Goal: Navigation & Orientation: Find specific page/section

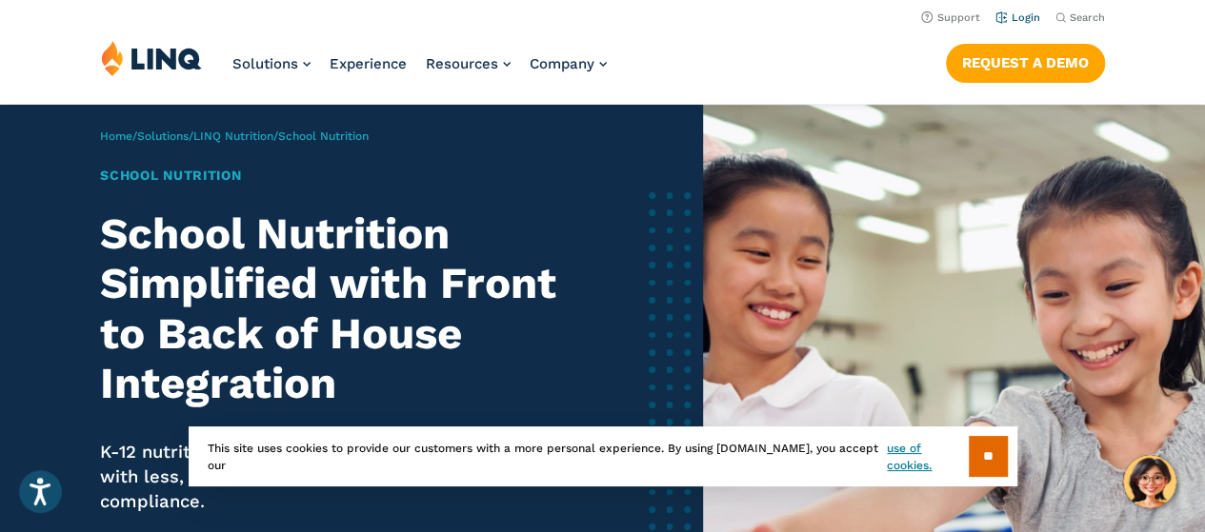
click at [1021, 15] on link "Login" at bounding box center [1017, 17] width 45 height 12
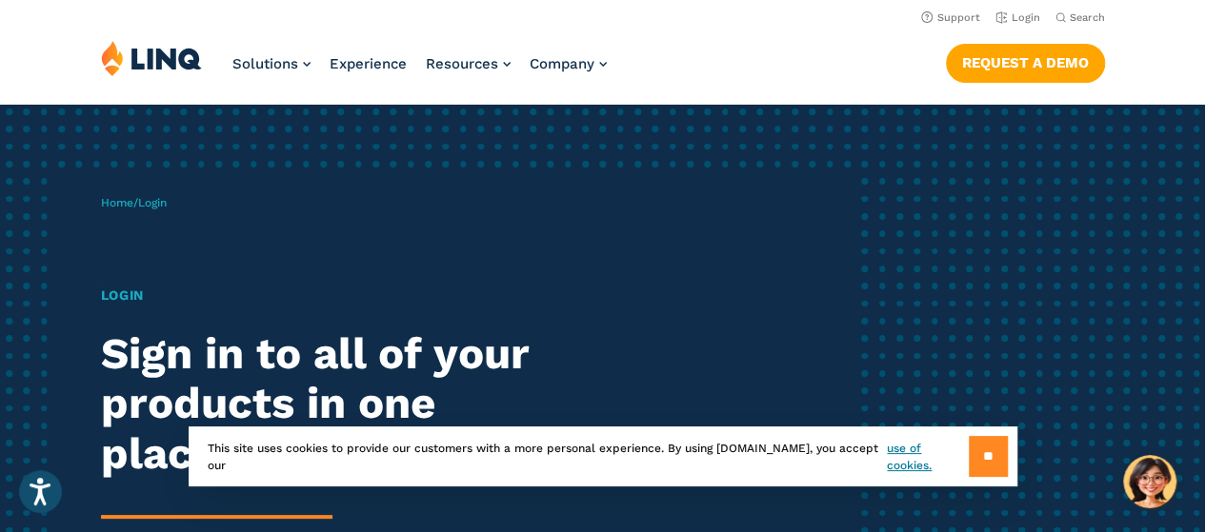
click at [977, 436] on input "**" at bounding box center [988, 456] width 39 height 41
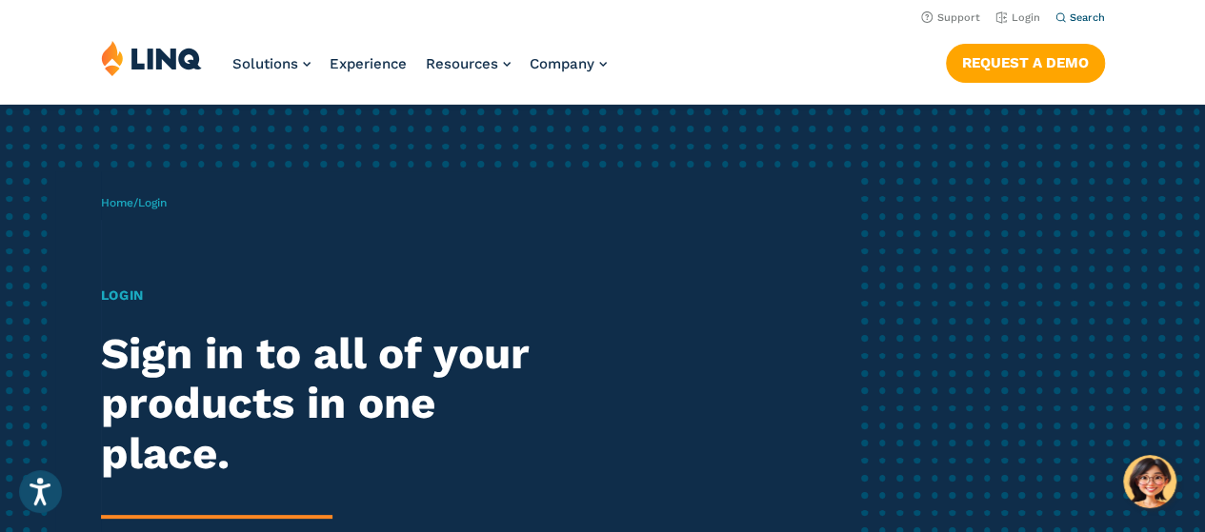
click at [1084, 14] on span "Search" at bounding box center [1086, 17] width 35 height 12
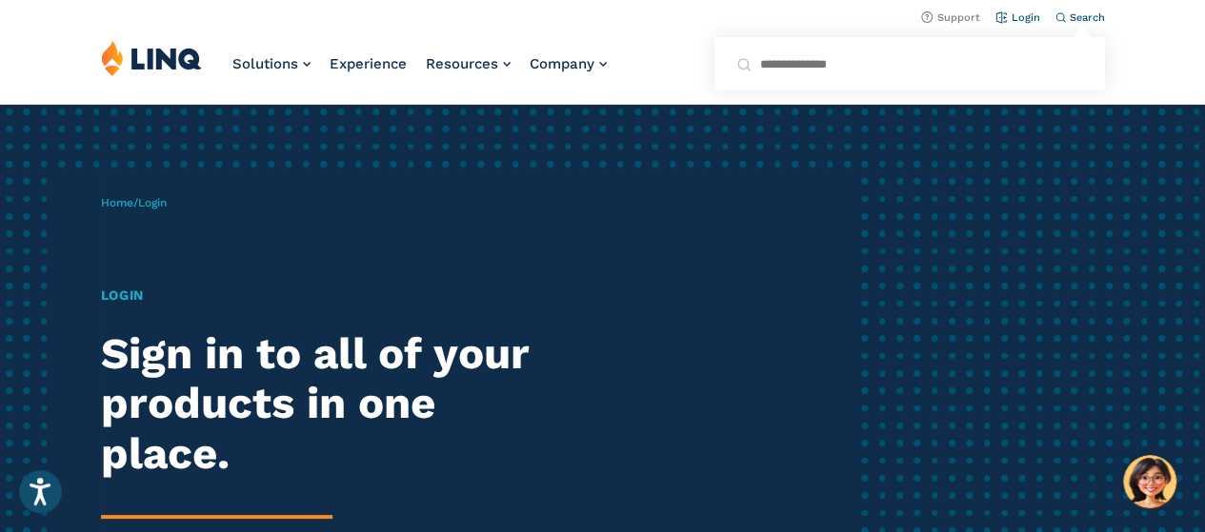
click at [1019, 16] on link "Login" at bounding box center [1017, 17] width 45 height 12
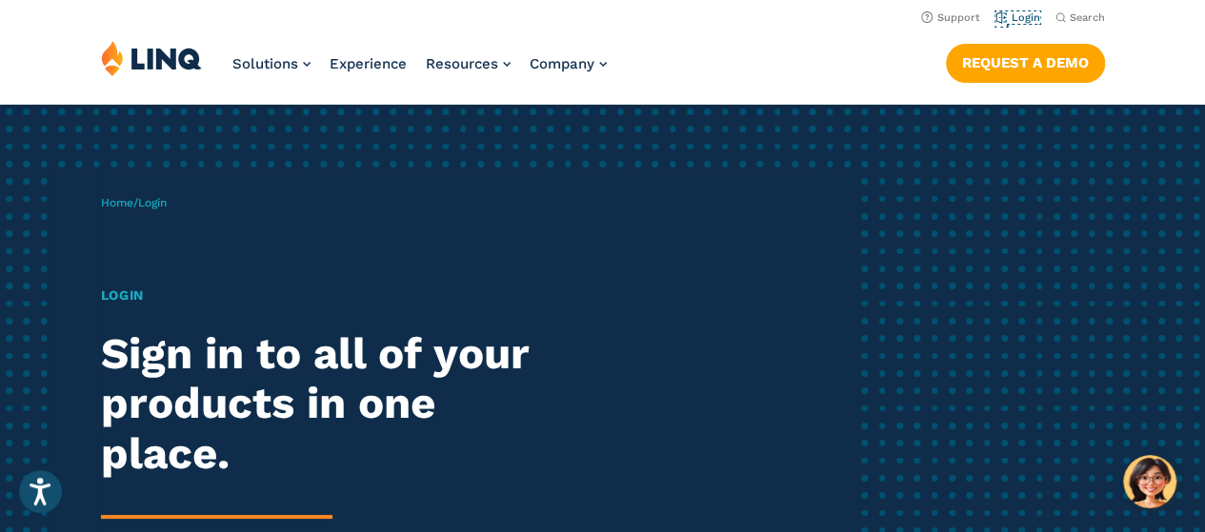
click at [1019, 16] on link "Login" at bounding box center [1017, 17] width 45 height 12
click at [326, 18] on nav "Support Login Search Search for:" at bounding box center [602, 16] width 1205 height 21
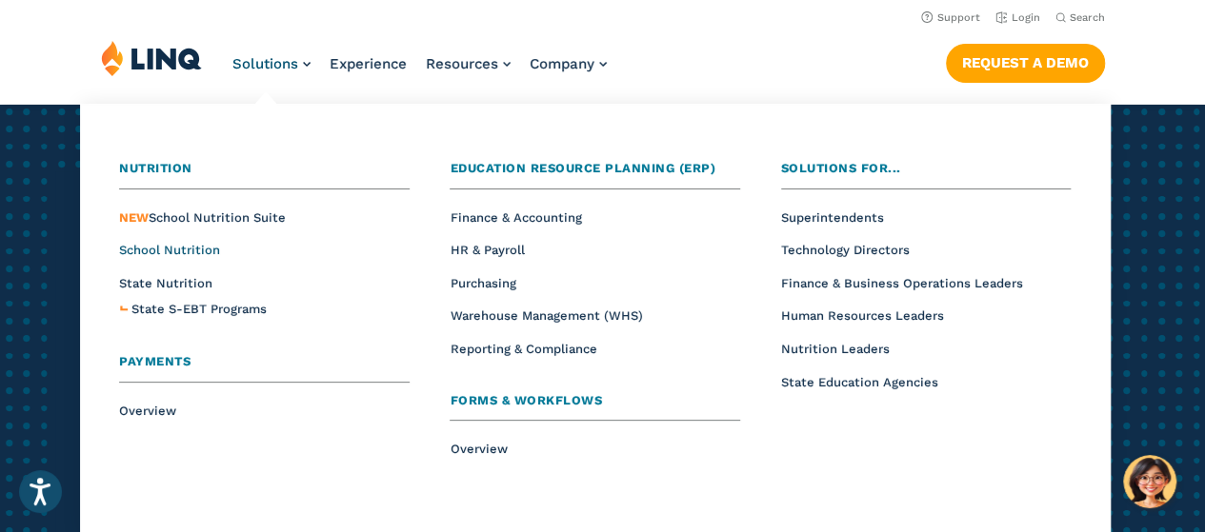
click at [185, 250] on span "School Nutrition" at bounding box center [169, 250] width 101 height 14
